Goal: Navigation & Orientation: Find specific page/section

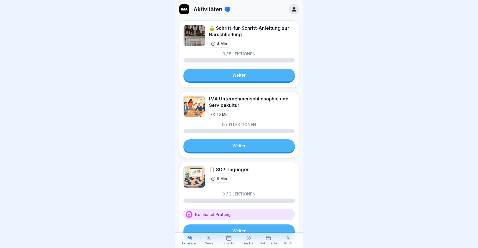
click at [206, 239] on div "News" at bounding box center [209, 241] width 17 height 10
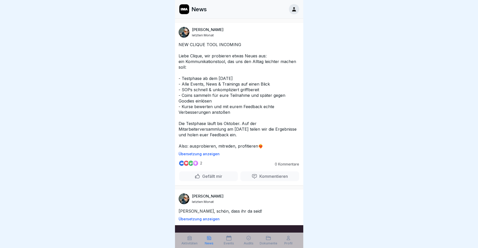
click at [230, 241] on icon at bounding box center [228, 238] width 5 height 5
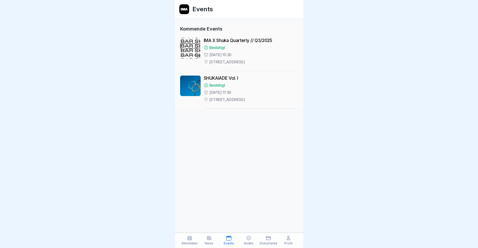
click at [245, 59] on p "[STREET_ADDRESS]" at bounding box center [227, 61] width 36 height 5
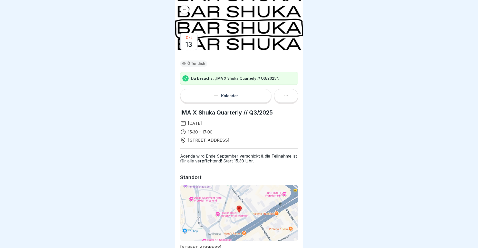
click at [185, 9] on icon at bounding box center [184, 9] width 3 height 2
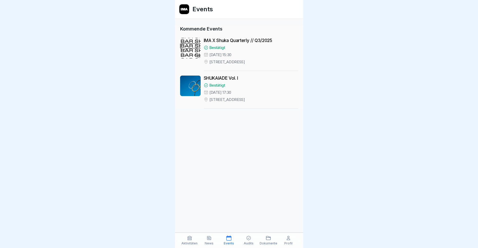
click at [251, 237] on icon at bounding box center [248, 238] width 5 height 5
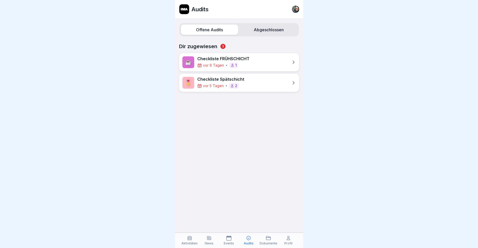
click at [270, 239] on icon at bounding box center [268, 238] width 5 height 5
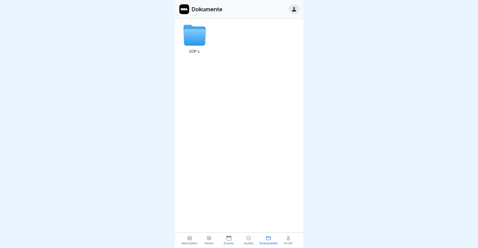
click at [289, 241] on div "Profil" at bounding box center [288, 241] width 17 height 10
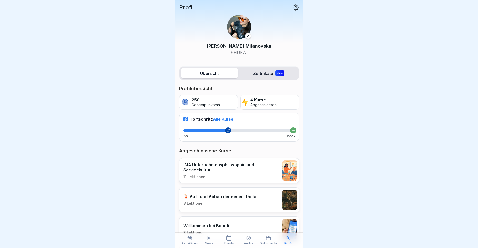
click at [264, 73] on label "Zertifikate New" at bounding box center [268, 73] width 57 height 10
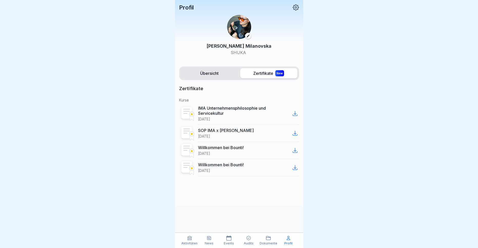
click at [225, 71] on label "Übersicht" at bounding box center [209, 73] width 57 height 10
